Goal: Task Accomplishment & Management: Use online tool/utility

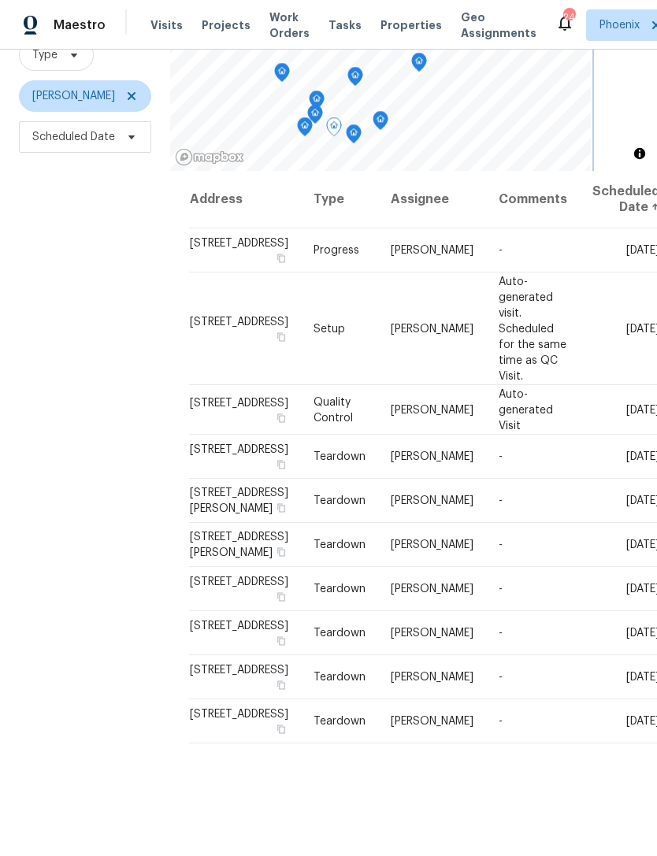
scroll to position [46, 0]
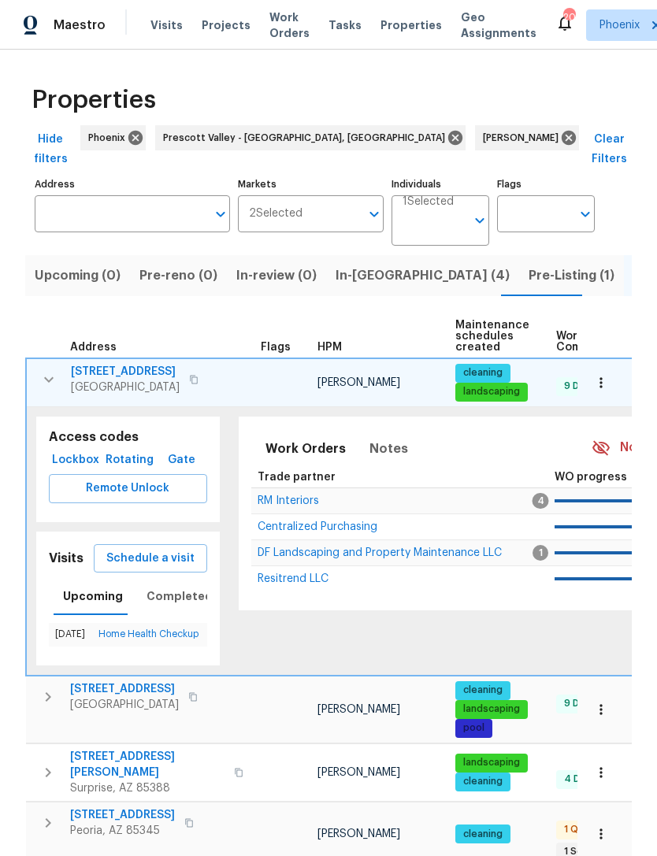
click at [465, 217] on input "Individuals" at bounding box center [434, 227] width 63 height 37
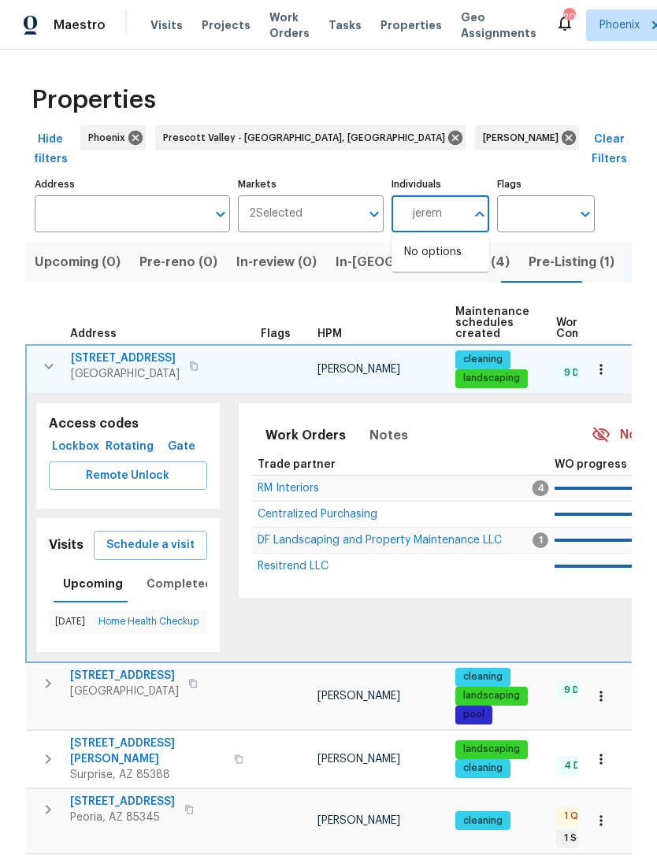
type input "[PERSON_NAME]"
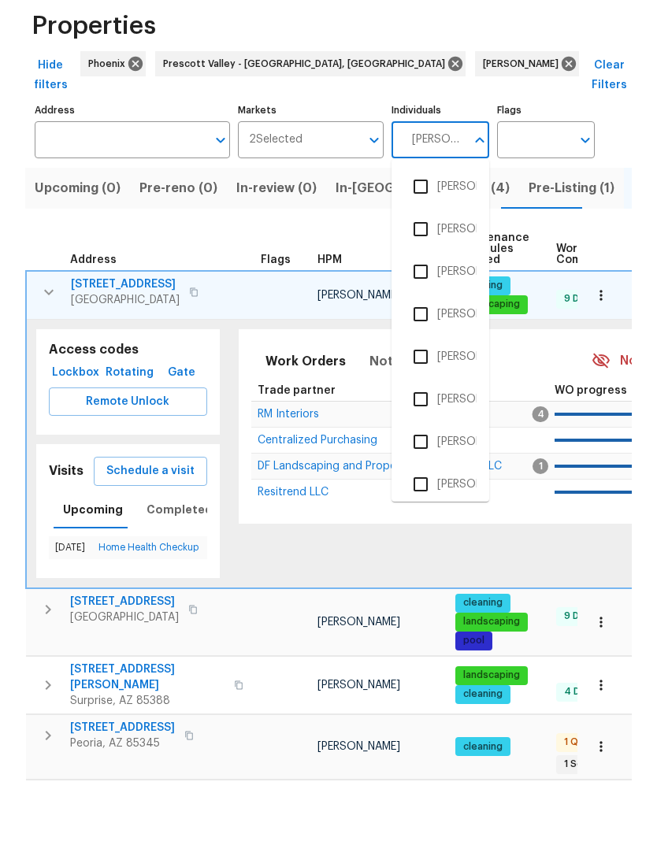
click at [429, 542] on input "checkbox" at bounding box center [420, 558] width 33 height 33
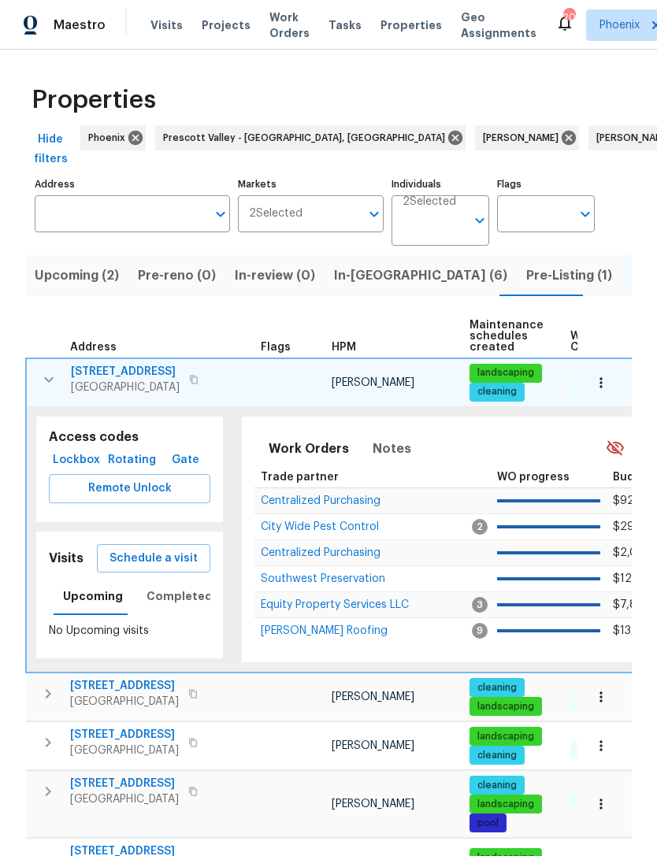
click at [51, 387] on button "button" at bounding box center [49, 380] width 32 height 32
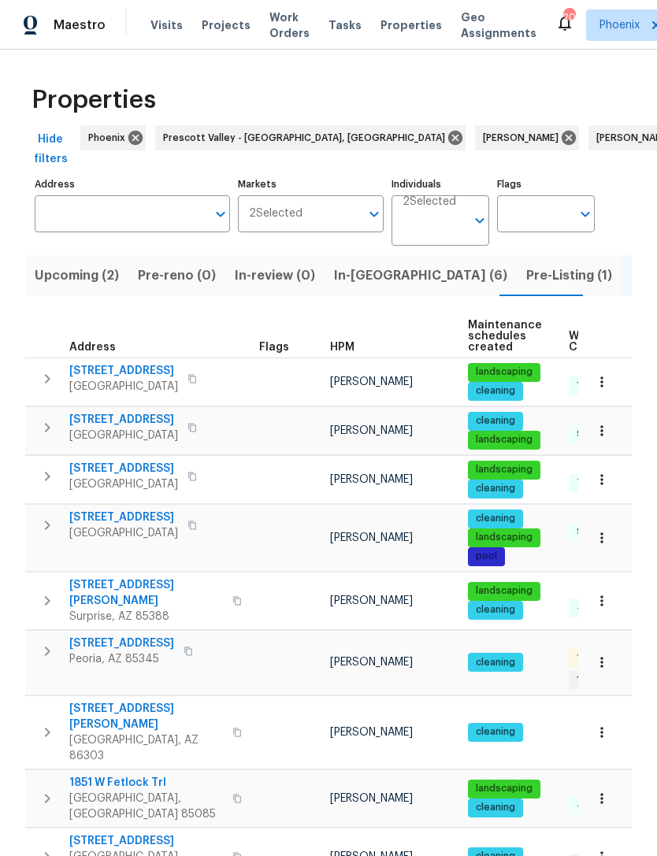
click at [98, 206] on input "Address" at bounding box center [121, 213] width 172 height 37
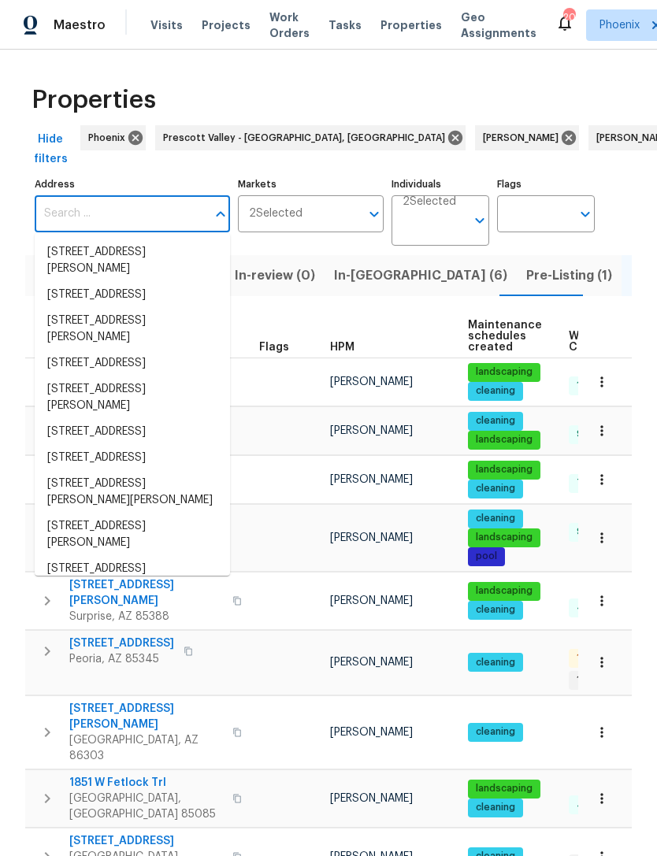
click at [72, 206] on input "Address" at bounding box center [121, 213] width 172 height 37
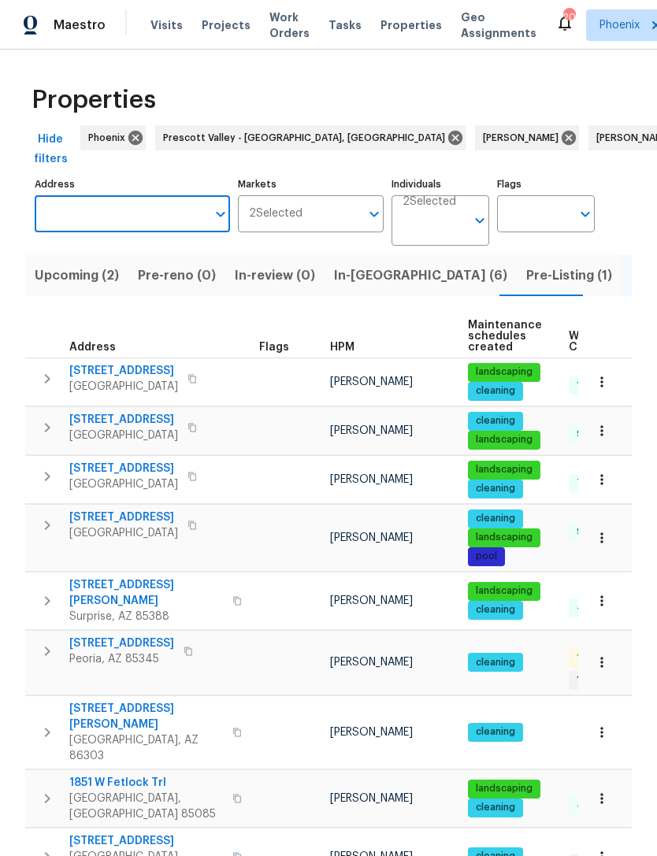
paste input "[STREET_ADDRESS]"
type input "[STREET_ADDRESS]"
click at [133, 254] on li "15231 N 25th Pl Phoenix AZ 85032" at bounding box center [132, 252] width 195 height 26
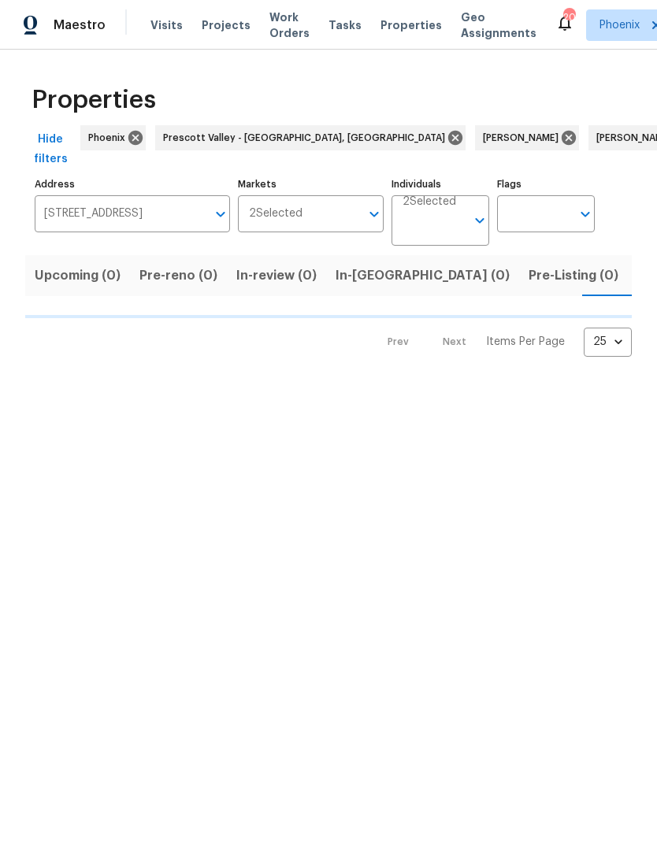
scroll to position [0, 25]
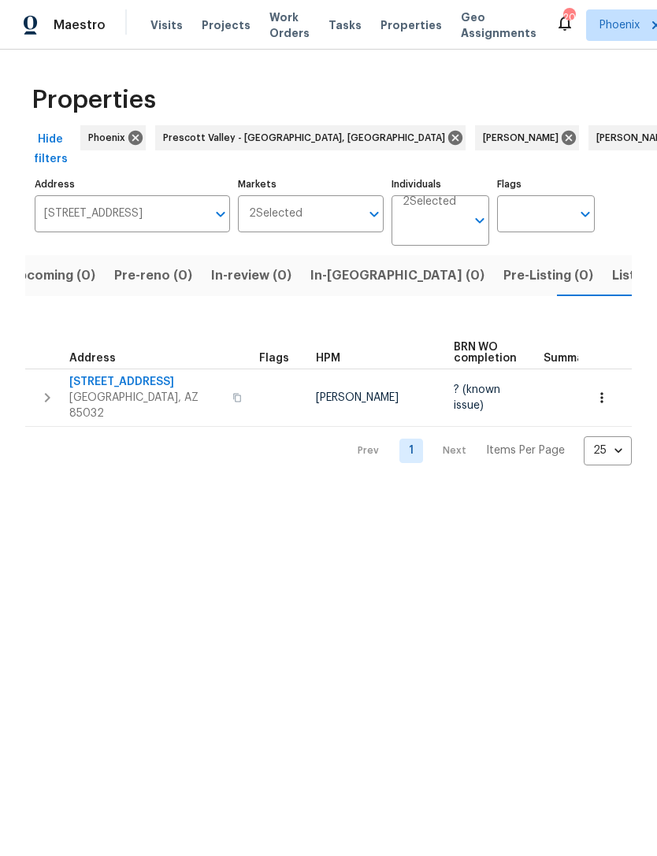
click at [36, 403] on button "button" at bounding box center [48, 397] width 32 height 47
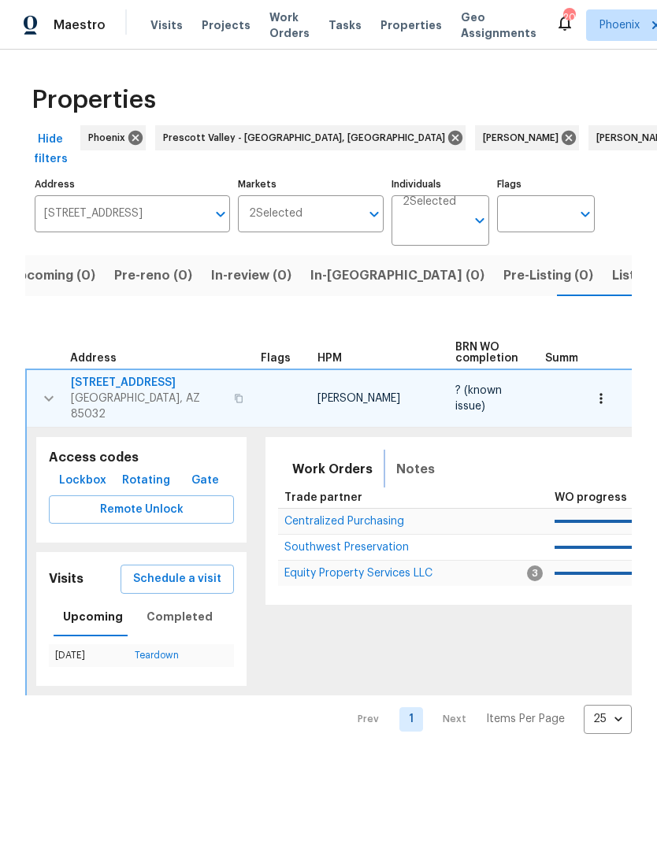
click at [407, 479] on span "Notes" at bounding box center [415, 470] width 39 height 22
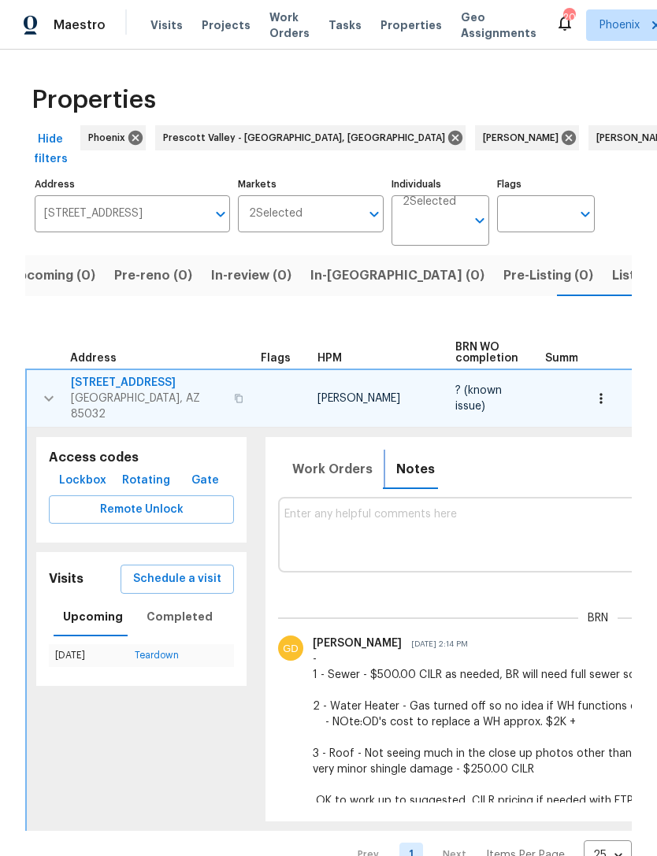
scroll to position [0, 0]
click at [330, 481] on span "Work Orders" at bounding box center [332, 470] width 80 height 22
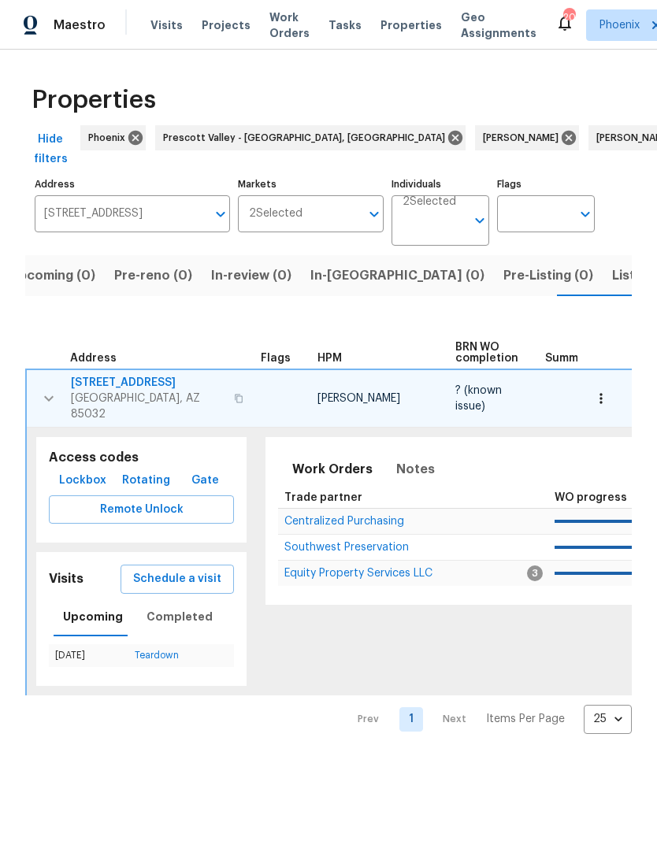
click at [336, 553] on span "Southwest Preservation" at bounding box center [346, 547] width 124 height 11
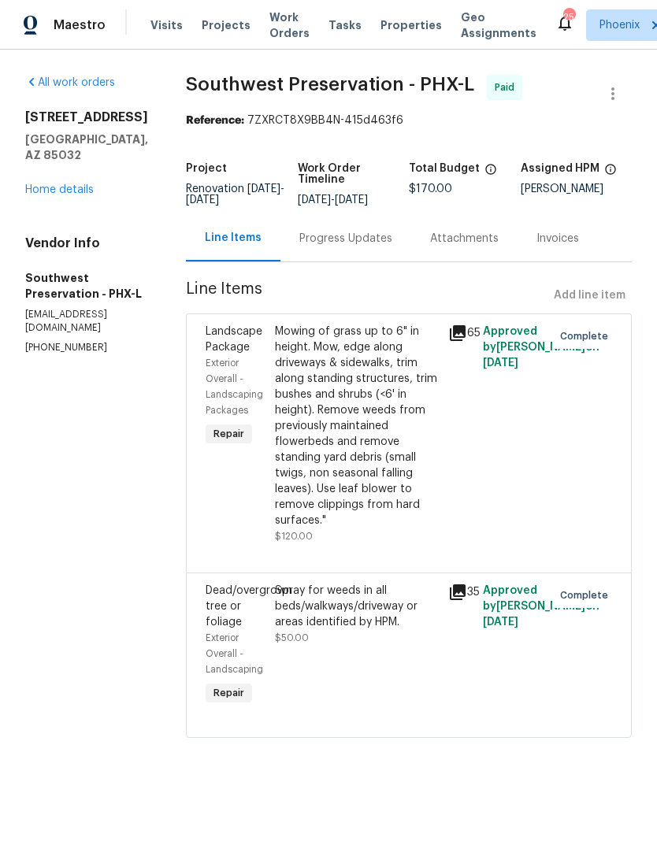
click at [78, 193] on link "Home details" at bounding box center [59, 189] width 69 height 11
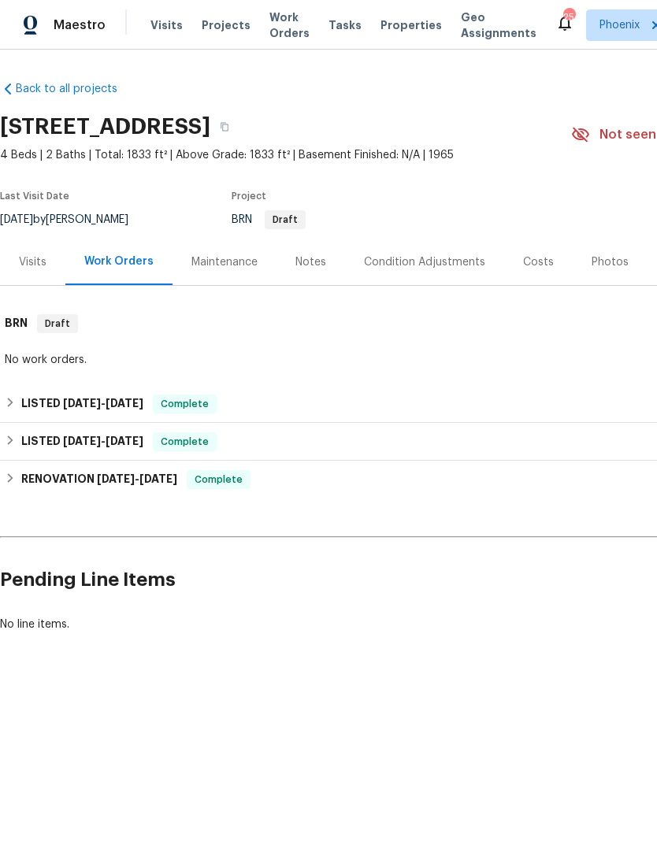
click at [303, 270] on div "Notes" at bounding box center [310, 262] width 31 height 16
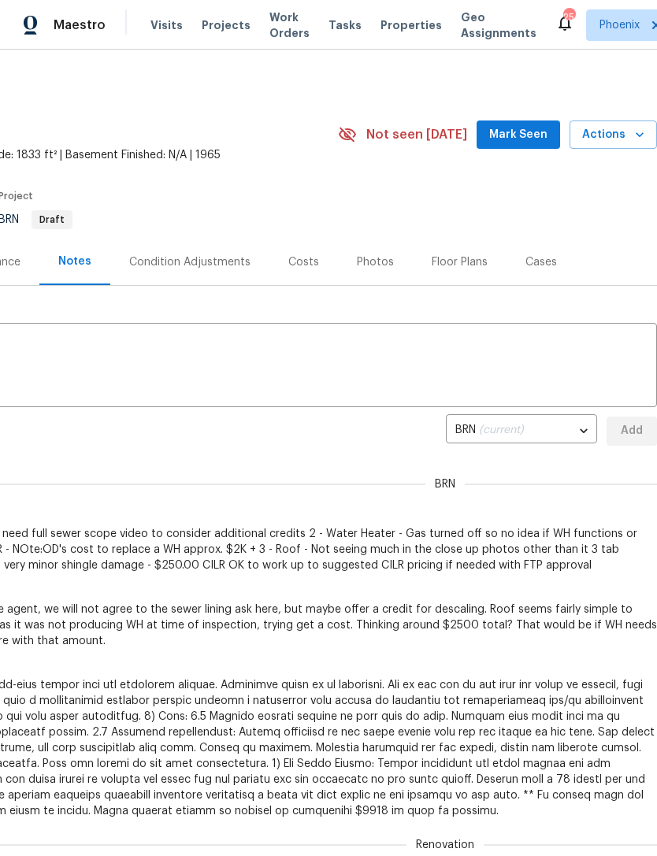
scroll to position [0, 233]
click at [579, 453] on body "Maestro Visits Projects Work Orders Tasks Properties Geo Assignments 25 Phoenix…" at bounding box center [328, 428] width 657 height 856
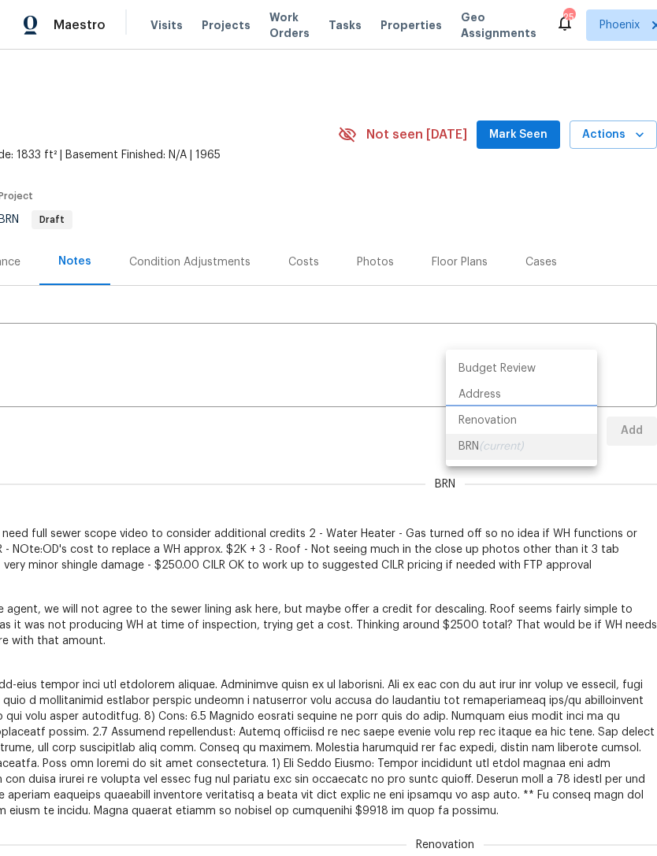
click at [495, 421] on li "Renovation" at bounding box center [521, 421] width 151 height 26
type input "728c78b8-0cd4-430b-a94c-43756634983a"
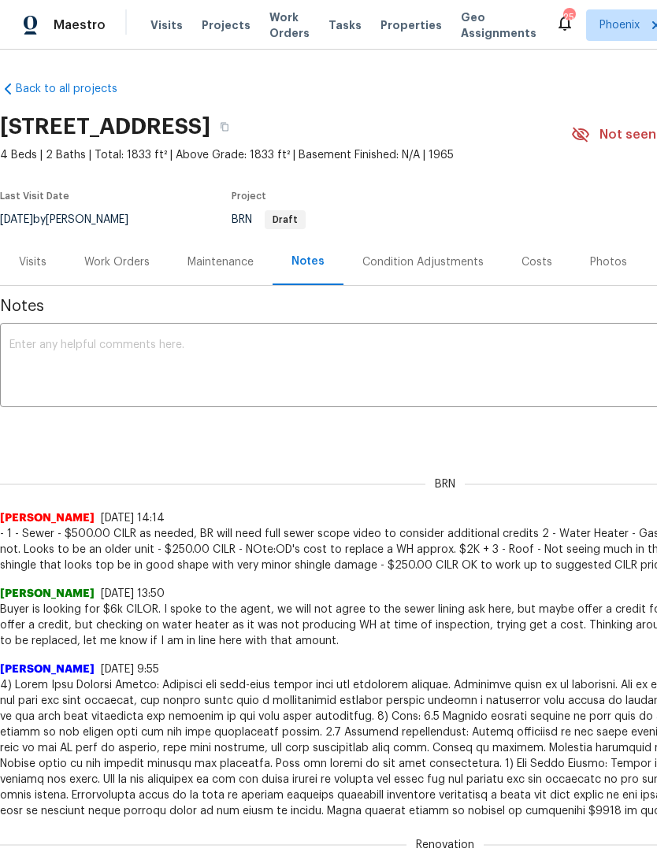
scroll to position [0, 0]
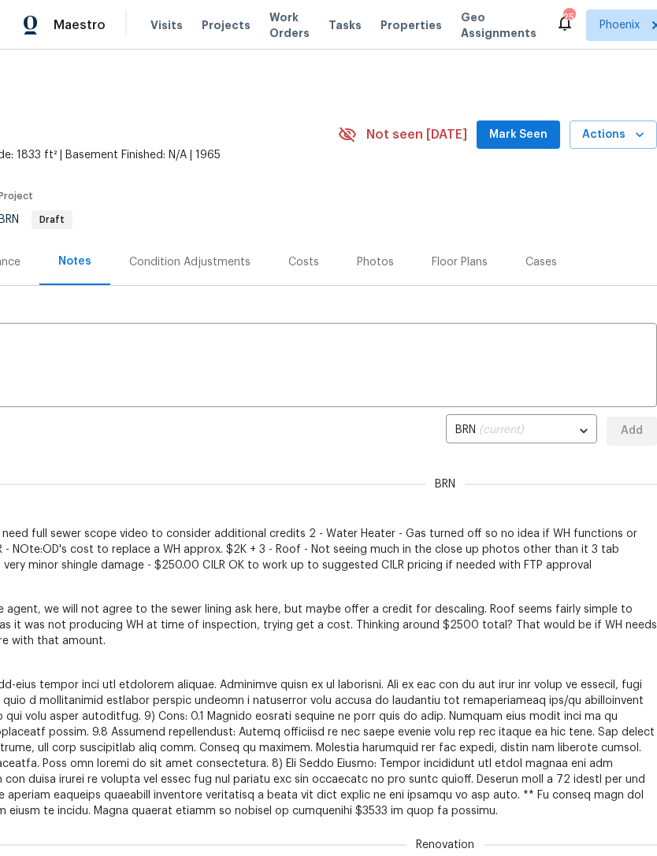
scroll to position [0, 233]
click at [566, 434] on body "Maestro Visits Projects Work Orders Tasks Properties Geo Assignments 25 Phoenix…" at bounding box center [328, 428] width 657 height 856
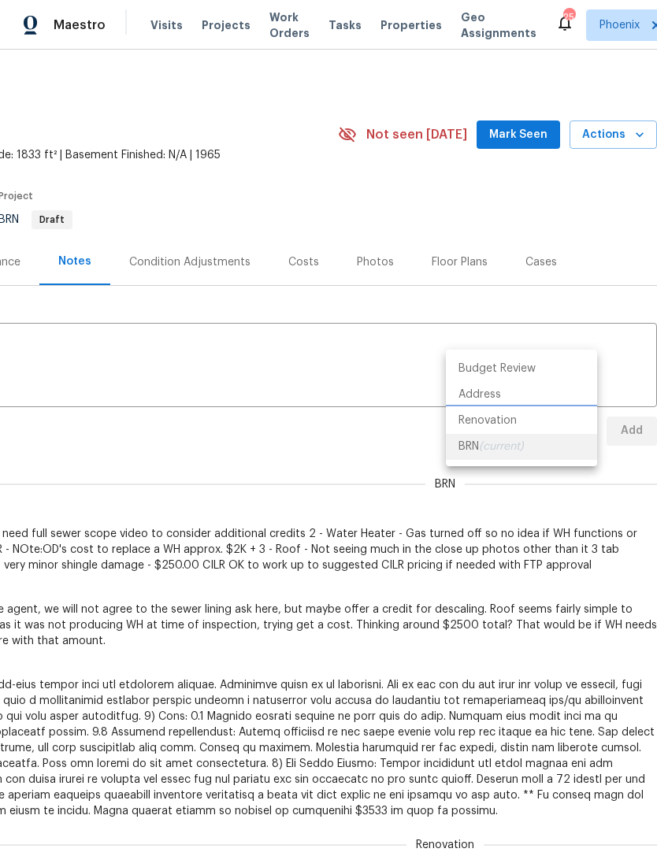
click at [494, 426] on li "Renovation" at bounding box center [521, 421] width 151 height 26
type input "728c78b8-0cd4-430b-a94c-43756634983a"
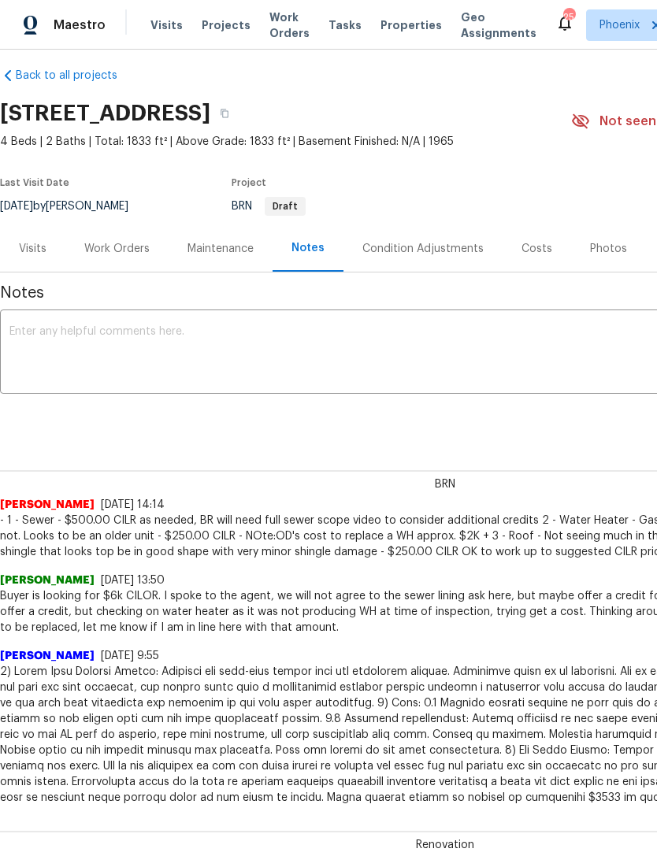
scroll to position [13, 0]
click at [102, 373] on textarea at bounding box center [444, 353] width 871 height 55
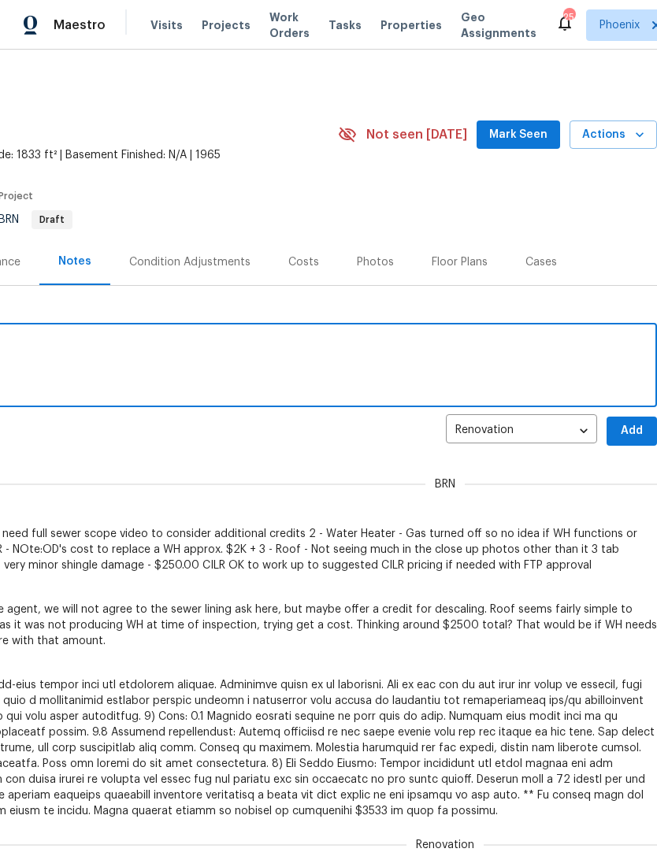
scroll to position [0, 233]
type textarea "Teardown completed"
click at [622, 441] on span "Add" at bounding box center [631, 431] width 25 height 20
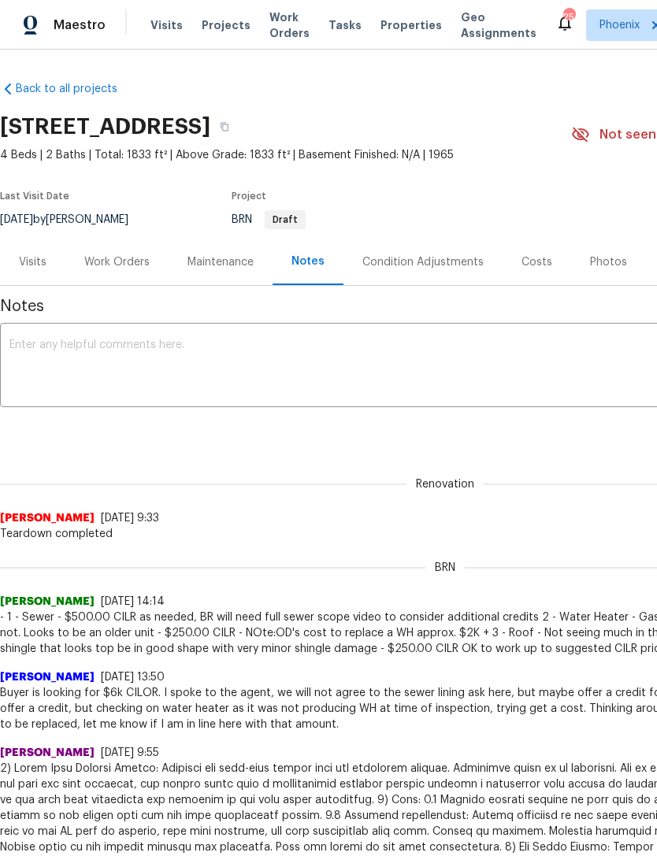
scroll to position [0, 0]
click at [42, 285] on div "Visits" at bounding box center [32, 262] width 65 height 46
